Goal: Find specific page/section

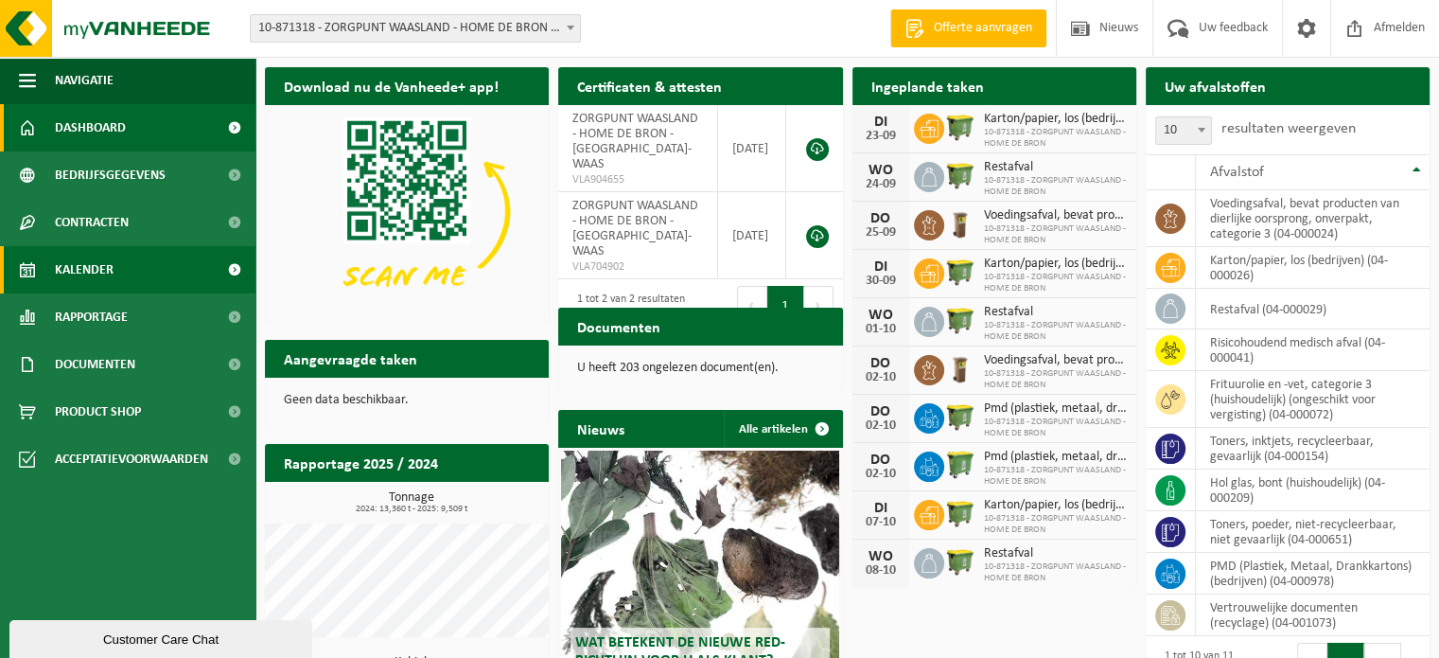
click at [96, 266] on span "Kalender" at bounding box center [84, 269] width 59 height 47
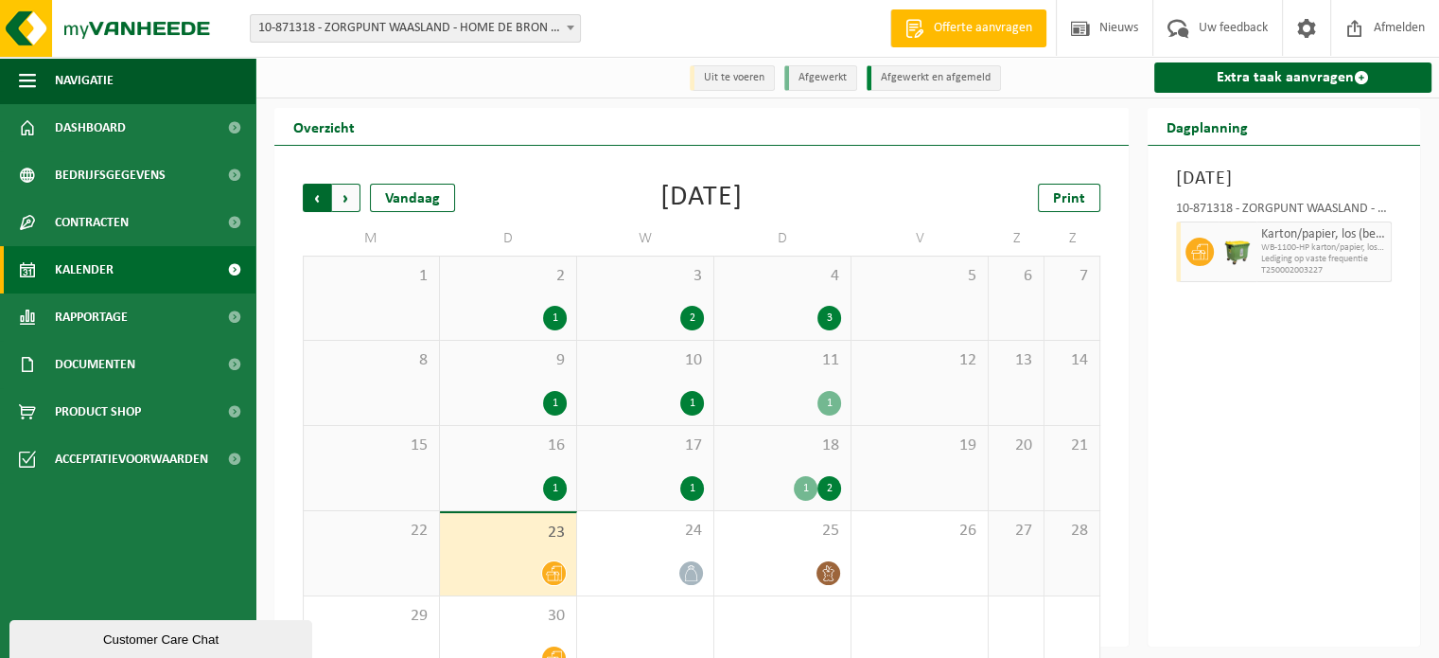
click at [341, 197] on span "Volgende" at bounding box center [346, 198] width 28 height 28
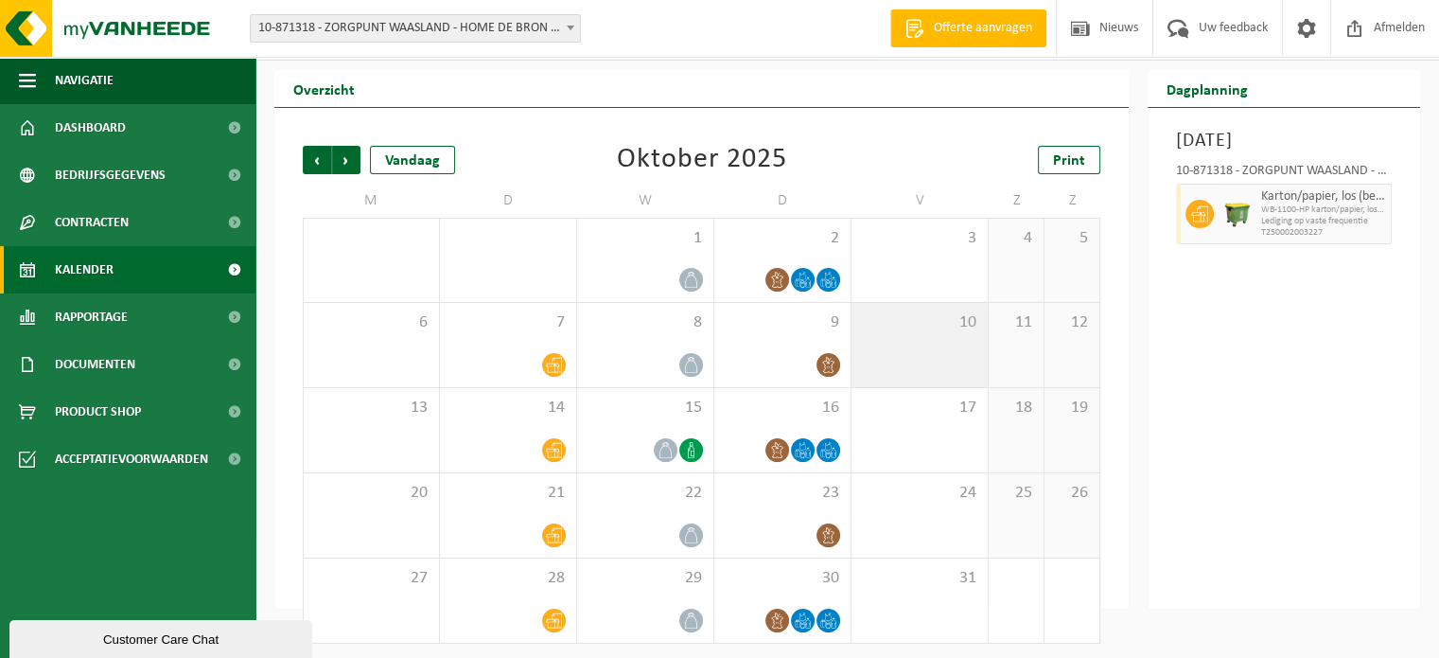
scroll to position [44, 0]
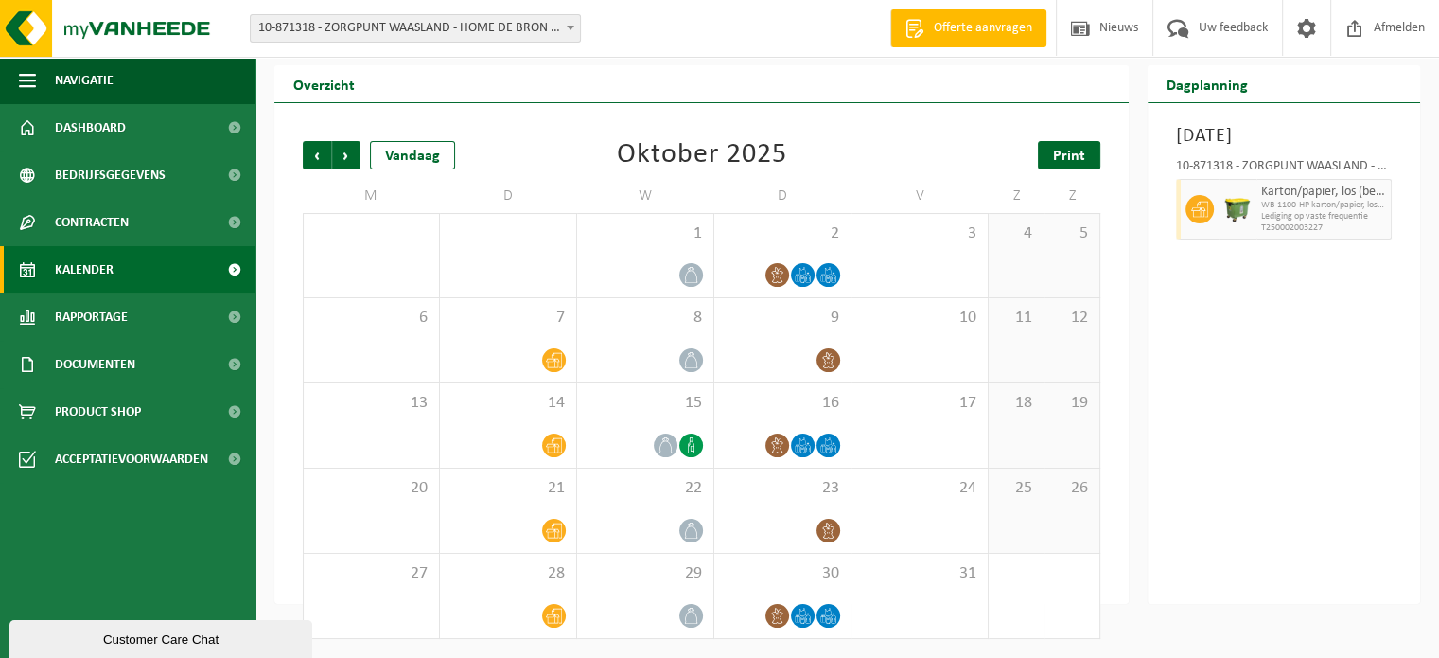
click at [1074, 163] on span "Print" at bounding box center [1069, 156] width 32 height 15
